Goal: Task Accomplishment & Management: Manage account settings

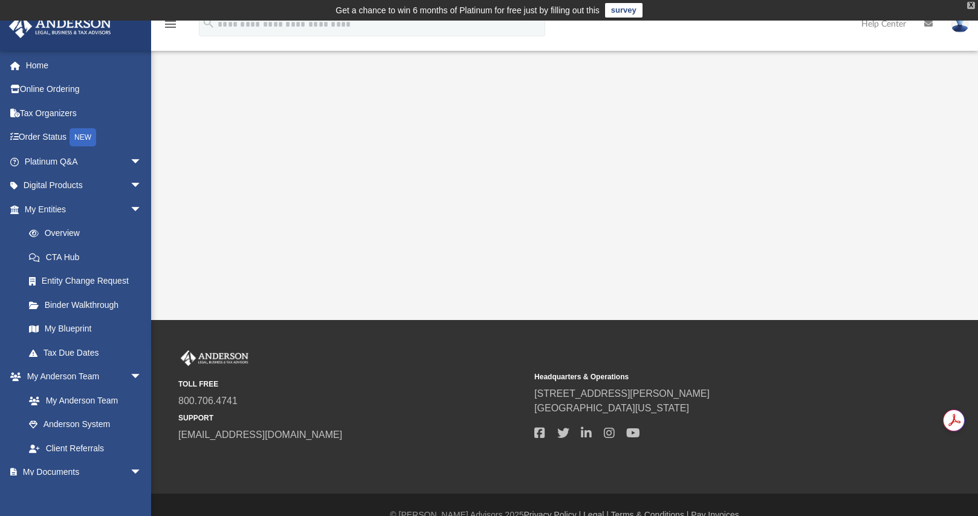
click at [969, 5] on div "X" at bounding box center [971, 5] width 8 height 7
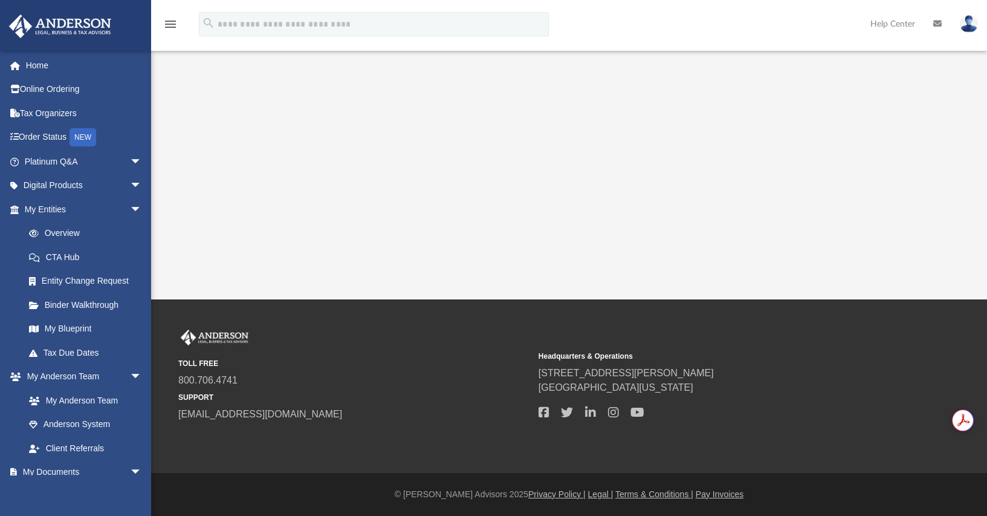
click at [967, 30] on img at bounding box center [969, 24] width 18 height 18
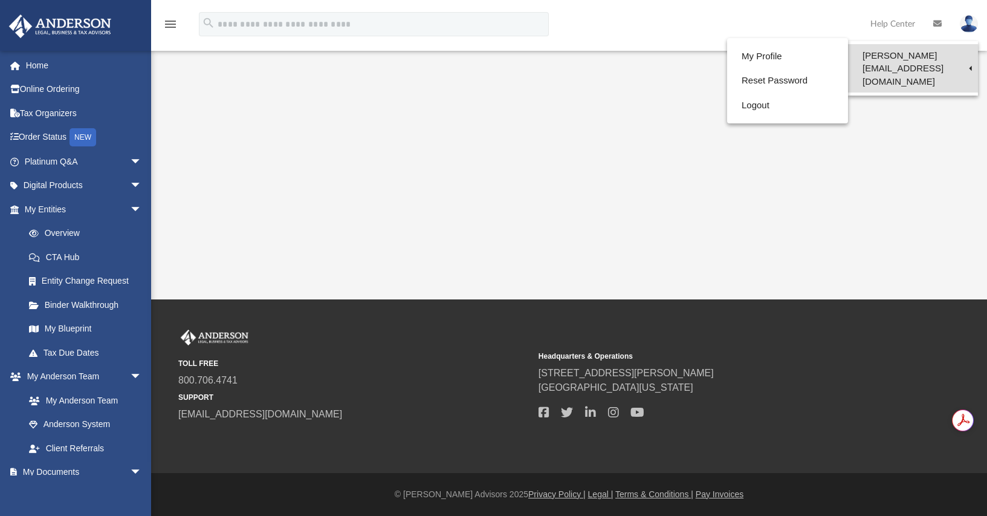
click at [930, 60] on link "[PERSON_NAME][EMAIL_ADDRESS][DOMAIN_NAME]" at bounding box center [913, 68] width 130 height 48
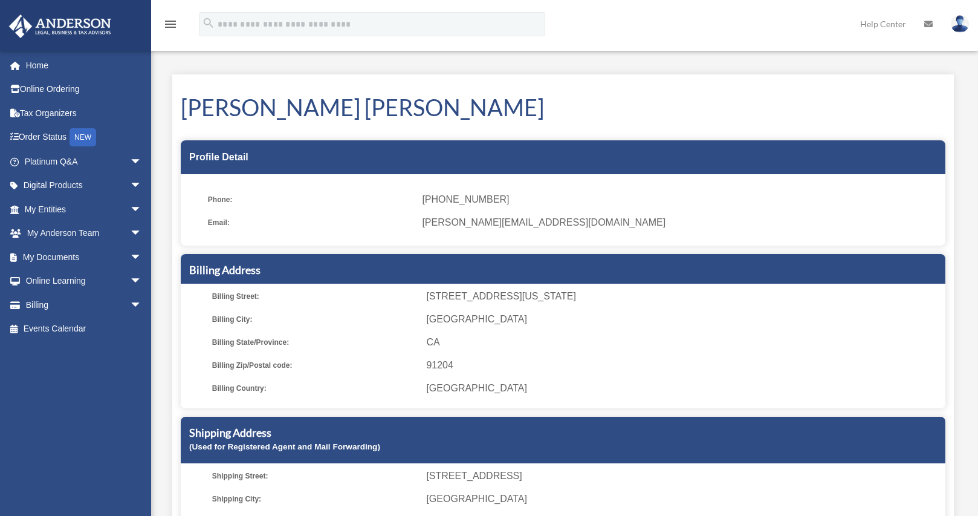
click at [960, 30] on img at bounding box center [960, 24] width 18 height 18
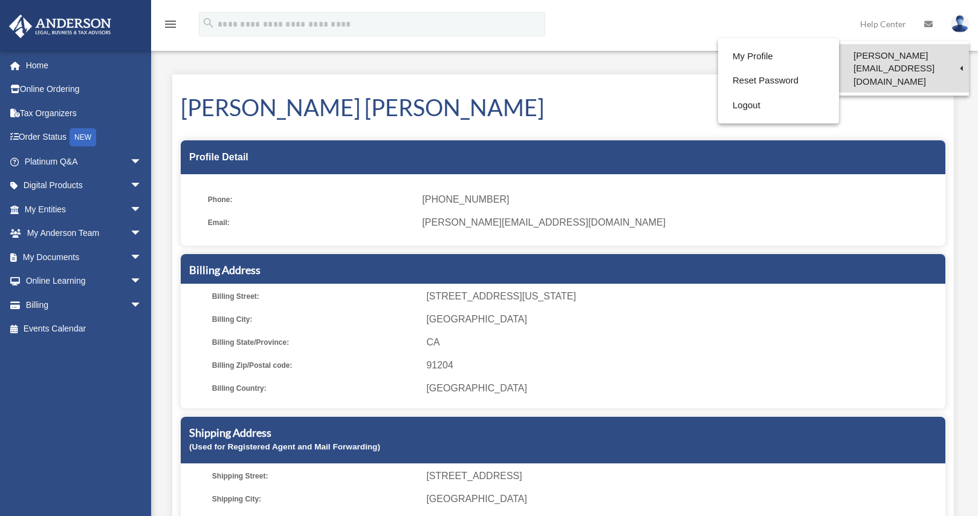
click at [939, 54] on link "[PERSON_NAME][EMAIL_ADDRESS][DOMAIN_NAME]" at bounding box center [904, 68] width 130 height 48
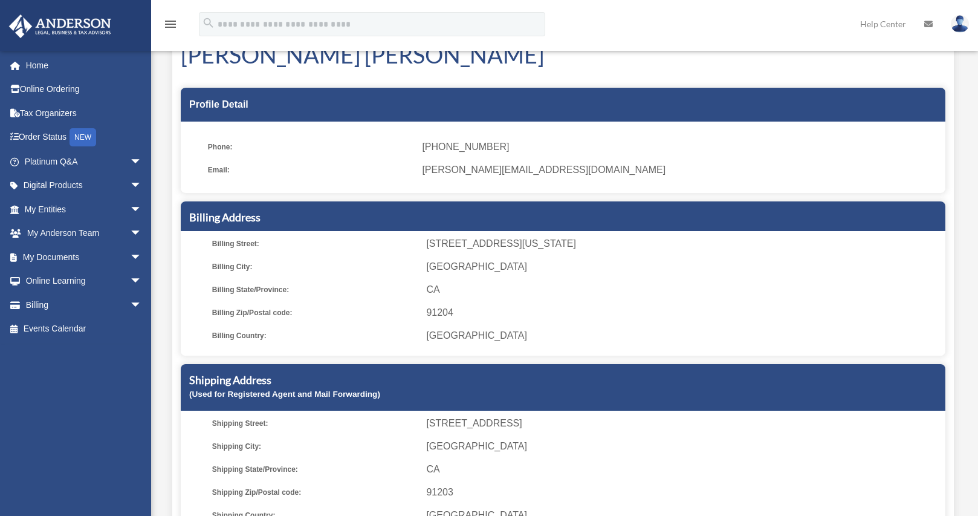
scroll to position [302, 0]
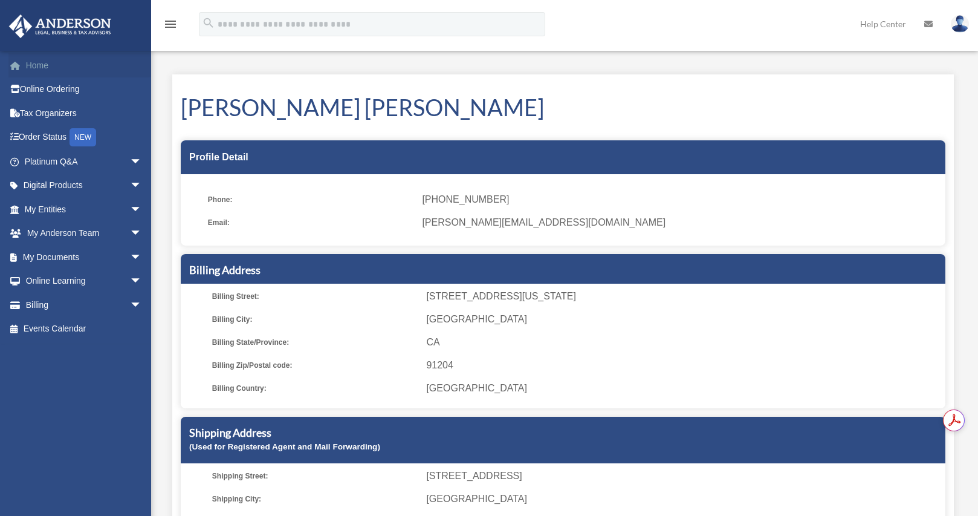
click at [66, 61] on link "Home" at bounding box center [84, 65] width 152 height 24
click at [172, 23] on icon "menu" at bounding box center [170, 24] width 15 height 15
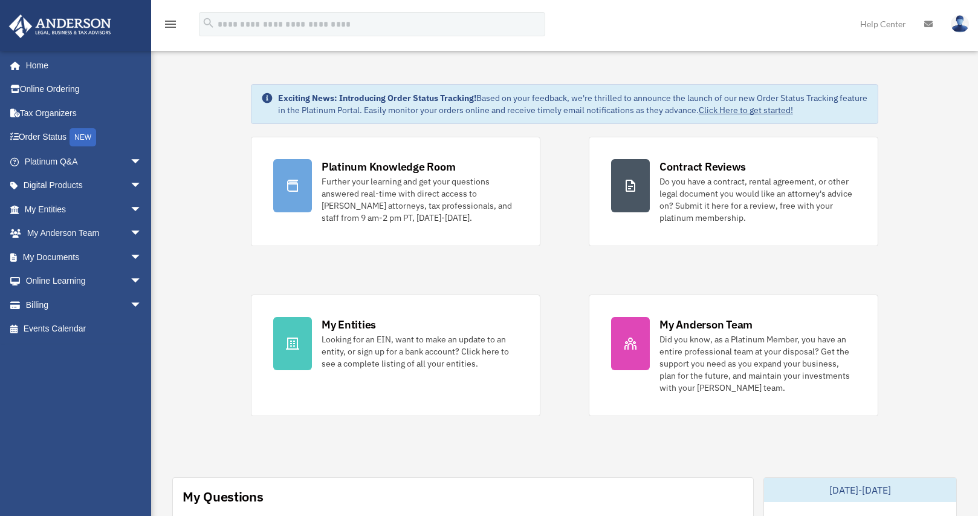
click at [889, 24] on link "Help Center" at bounding box center [883, 24] width 64 height 48
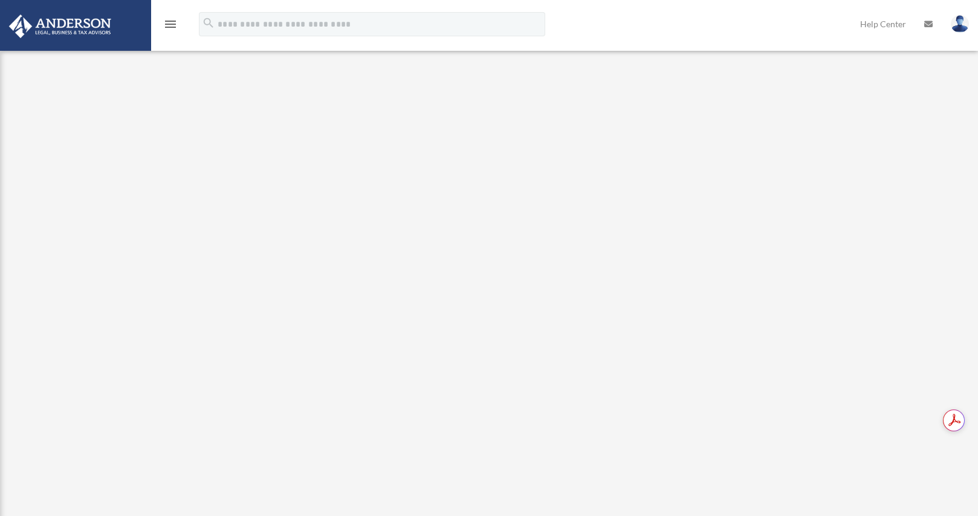
click at [959, 31] on img at bounding box center [960, 24] width 18 height 18
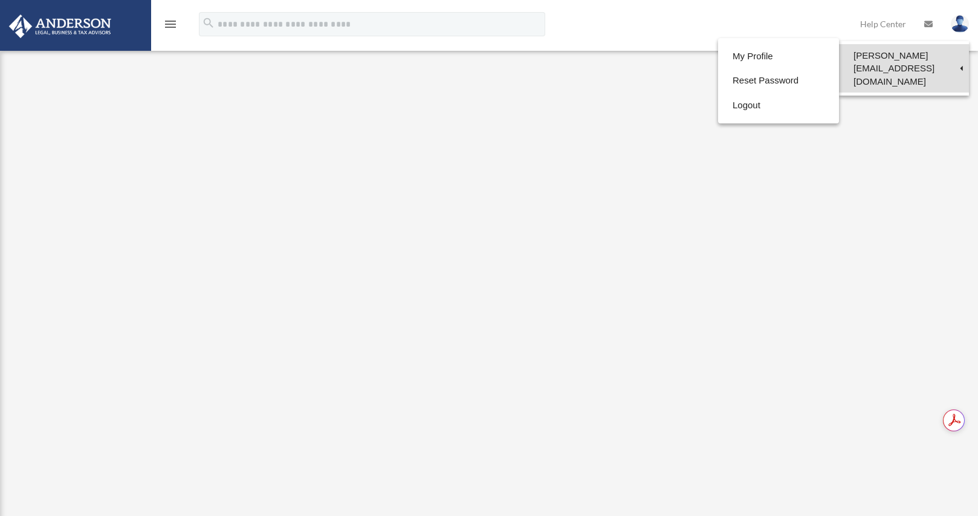
click at [900, 55] on link "[PERSON_NAME][EMAIL_ADDRESS][DOMAIN_NAME]" at bounding box center [904, 68] width 130 height 48
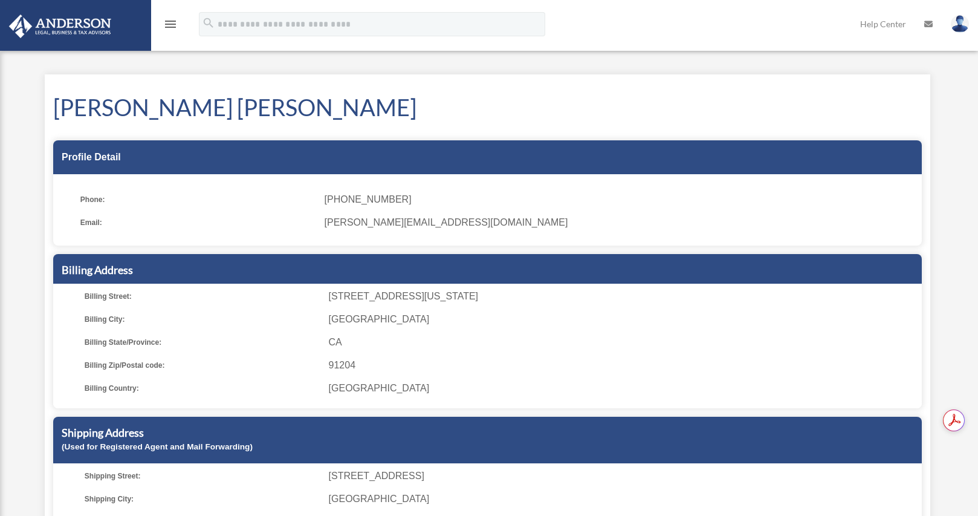
click at [173, 29] on icon "menu" at bounding box center [170, 24] width 15 height 15
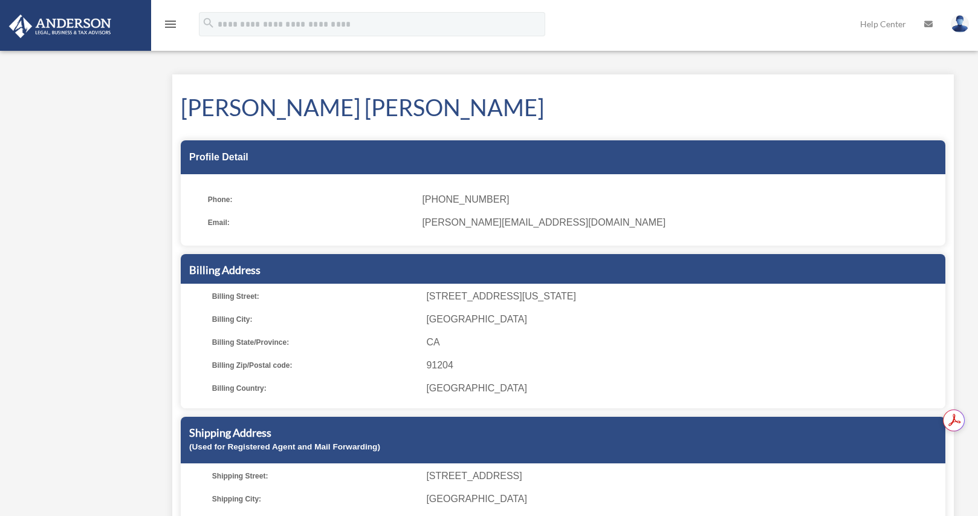
click at [163, 23] on div "menu" at bounding box center [170, 24] width 39 height 31
